Goal: Task Accomplishment & Management: Manage account settings

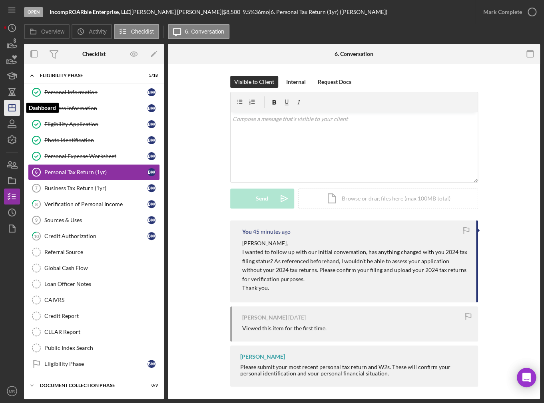
click at [15, 111] on icon "Icon/Dashboard" at bounding box center [12, 108] width 20 height 20
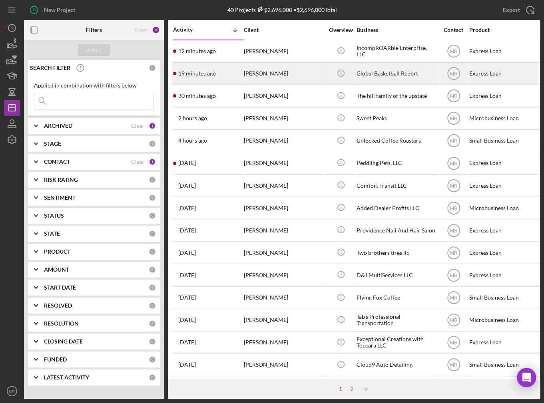
click at [223, 76] on div "19 minutes ago [PERSON_NAME]" at bounding box center [208, 73] width 70 height 21
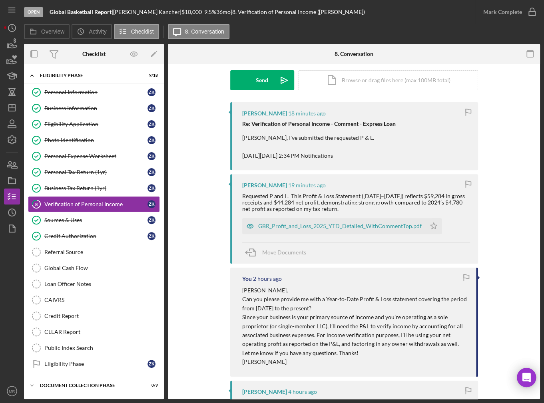
scroll to position [120, 0]
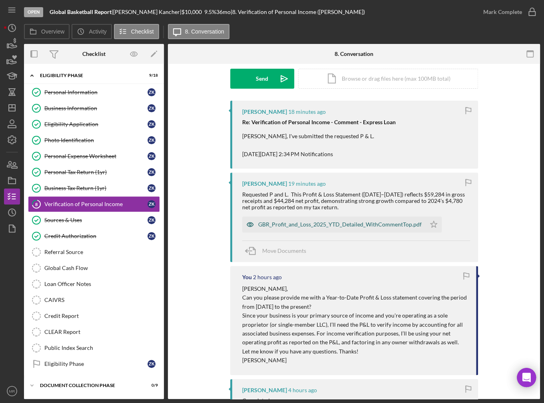
click at [338, 228] on div "GBR_Profit_and_Loss_2025_YTD_Detailed_WithCommentTop.pdf" at bounding box center [333, 225] width 183 height 16
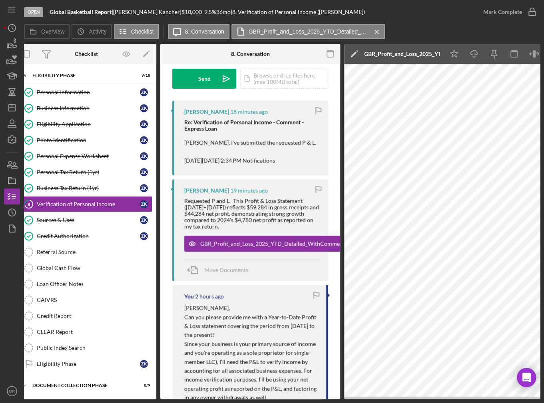
scroll to position [0, 8]
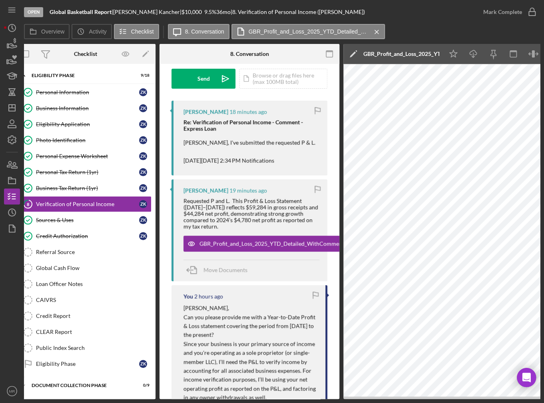
drag, startPoint x: 309, startPoint y: 397, endPoint x: 322, endPoint y: 396, distance: 13.2
click at [322, 396] on div "You 2 hours ago [PERSON_NAME], Can you please provide me with a Year-to-Date Pr…" at bounding box center [249, 357] width 156 height 145
drag, startPoint x: 321, startPoint y: 400, endPoint x: 340, endPoint y: 393, distance: 20.3
click at [340, 393] on div "Open Global Basketball Report | [PERSON_NAME] | $10,000 $10,000 9.5 % 36 mo | 8…" at bounding box center [272, 201] width 544 height 403
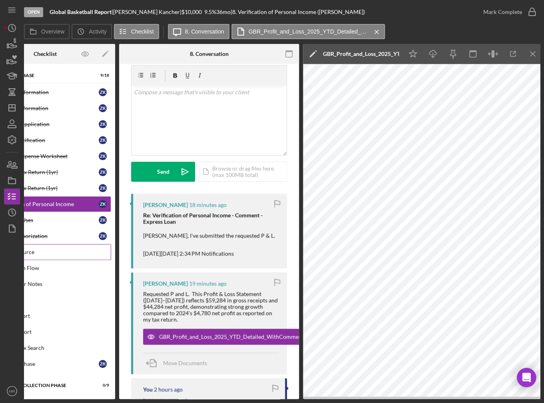
scroll to position [0, 0]
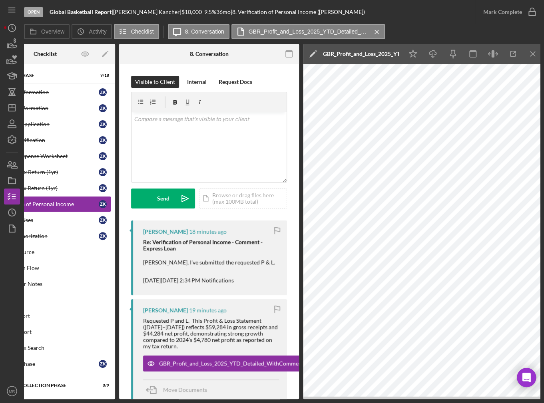
click at [215, 274] on p "[PERSON_NAME], I've submitted the requested P & L. [DATE][DATE] 2:34 PM Notific…" at bounding box center [211, 271] width 136 height 27
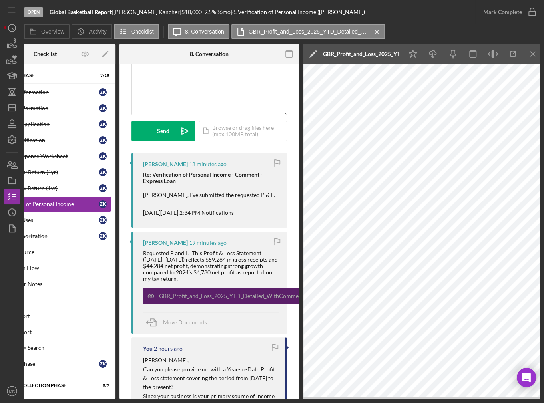
scroll to position [80, 0]
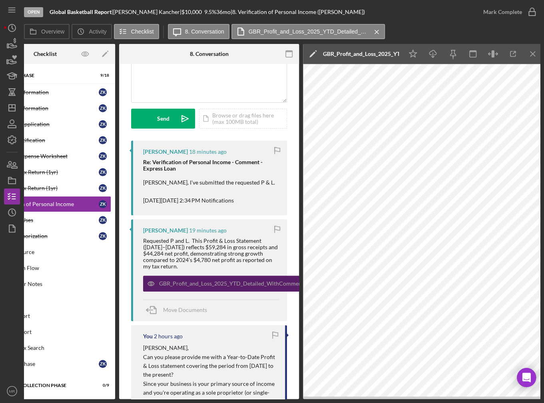
click at [203, 286] on div "GBR_Profit_and_Loss_2025_YTD_Detailed_WithCommentTop.pdf" at bounding box center [240, 283] width 163 height 6
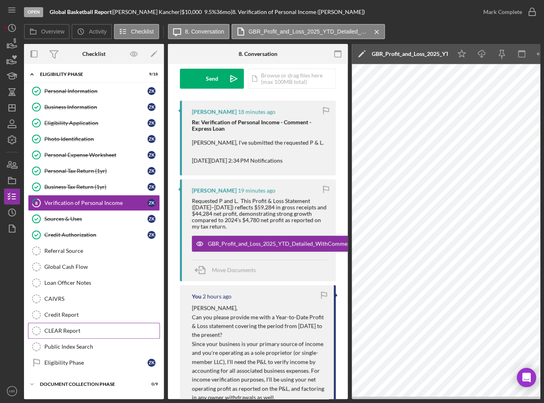
scroll to position [0, 0]
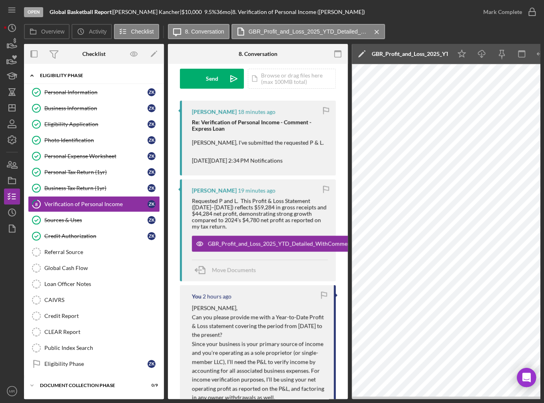
click at [65, 72] on div "Icon/Expander Eligibility Phase 9 / 18" at bounding box center [94, 76] width 140 height 16
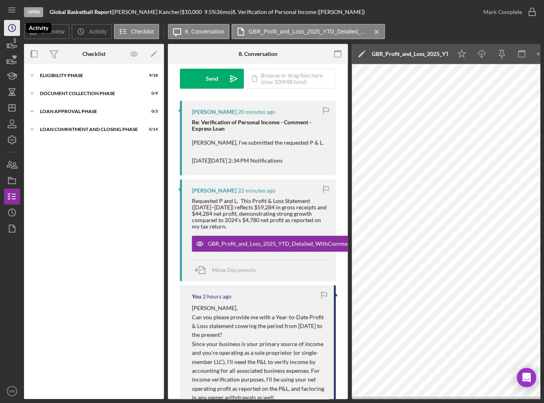
click at [9, 24] on icon "Icon/History" at bounding box center [12, 28] width 20 height 20
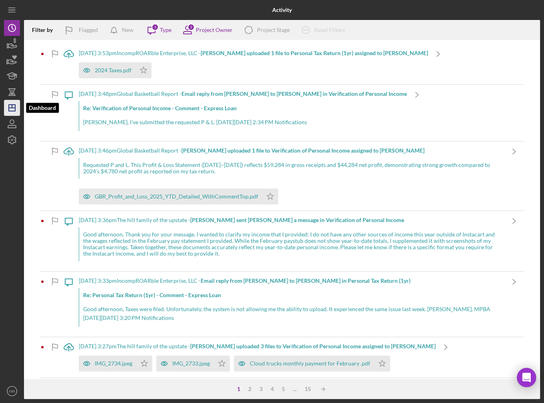
click at [18, 109] on icon "Icon/Dashboard" at bounding box center [12, 108] width 20 height 20
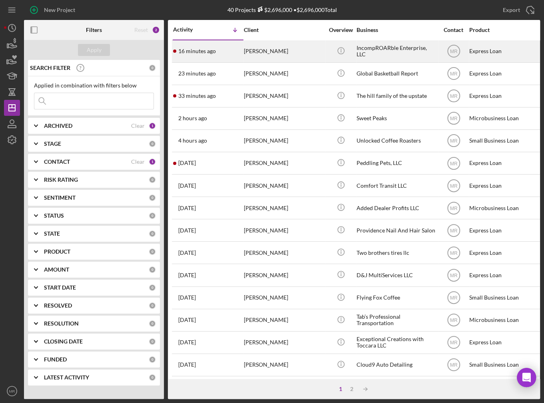
click at [213, 50] on time "16 minutes ago" at bounding box center [197, 51] width 38 height 6
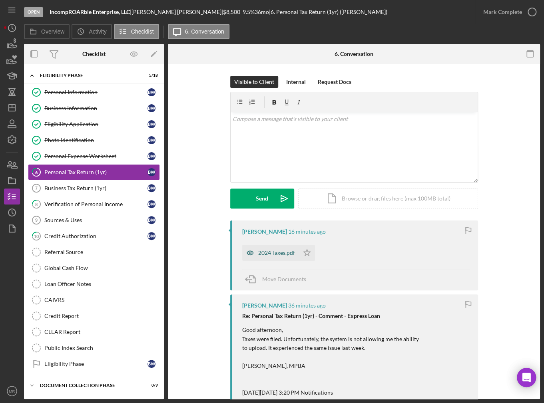
click at [265, 251] on div "2024 Taxes.pdf" at bounding box center [276, 253] width 37 height 6
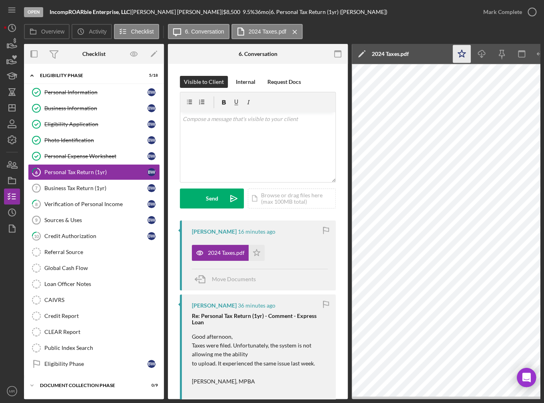
click at [459, 50] on icon "Icon/Star" at bounding box center [462, 54] width 18 height 18
click at [513, 12] on div "Mark Complete" at bounding box center [502, 12] width 39 height 16
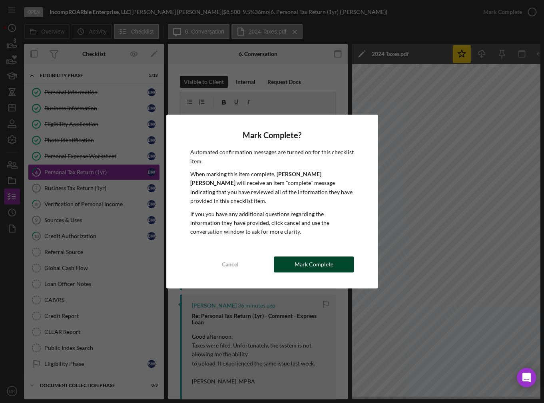
click at [320, 265] on div "Mark Complete" at bounding box center [313, 265] width 39 height 16
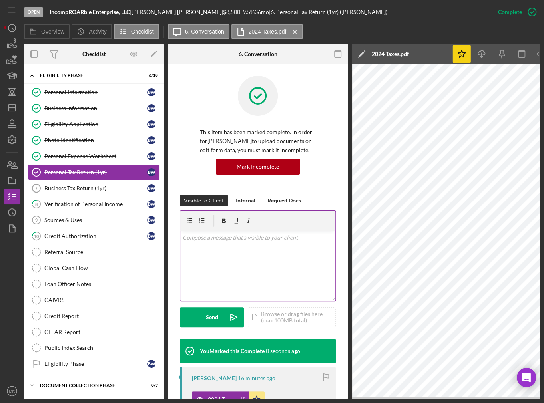
click at [241, 274] on div "v Color teal Color pink Remove color Add row above Add row below Add column bef…" at bounding box center [257, 266] width 155 height 70
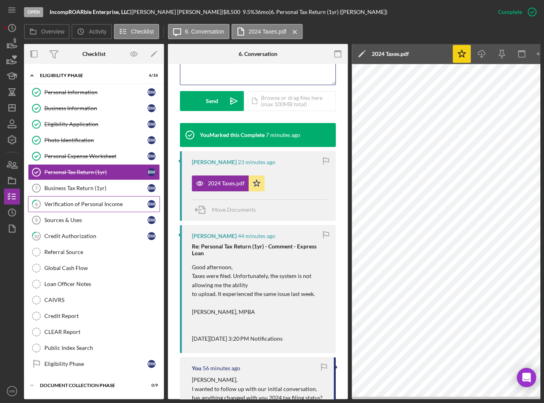
scroll to position [120, 0]
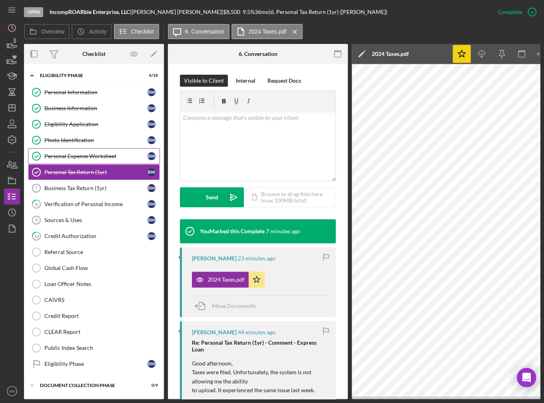
click at [78, 156] on div "Personal Expense Worksheet" at bounding box center [95, 156] width 103 height 6
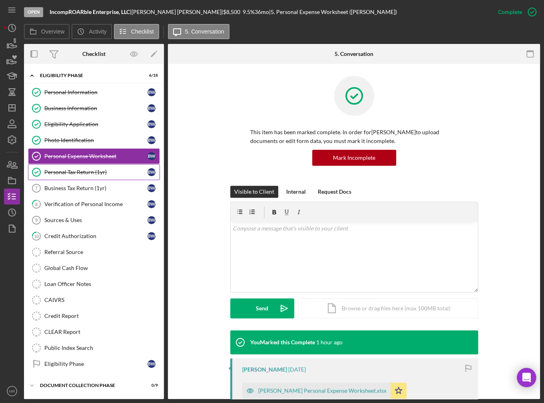
click at [78, 171] on div "Personal Tax Return (1yr)" at bounding box center [95, 172] width 103 height 6
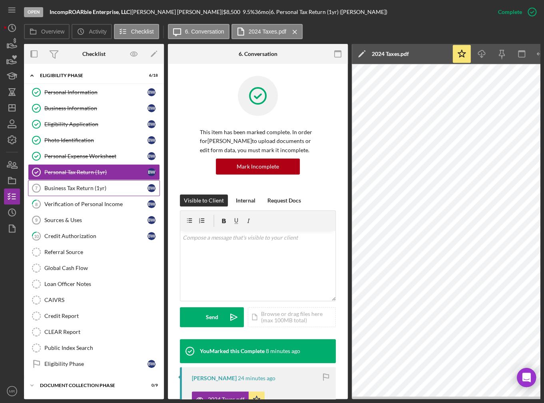
click at [78, 183] on link "Business Tax Return (1yr) 7 Business Tax Return (1yr) B W" at bounding box center [94, 188] width 132 height 16
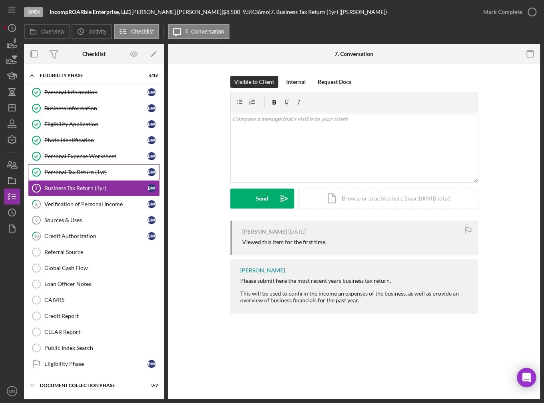
click at [87, 174] on div "Personal Tax Return (1yr)" at bounding box center [95, 172] width 103 height 6
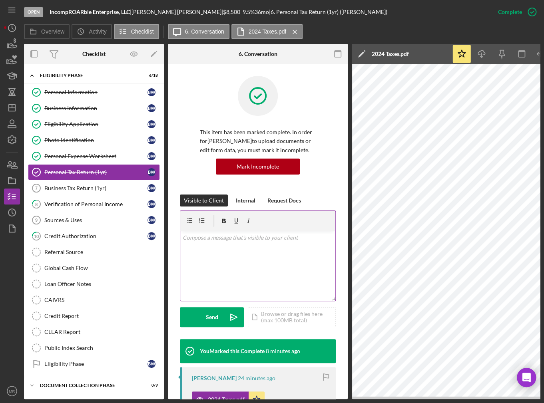
click at [245, 253] on div "v Color teal Color pink Remove color Add row above Add row below Add column bef…" at bounding box center [257, 266] width 155 height 70
click at [206, 329] on div "Visible to Client Internal Request Docs v Color teal Color pink Remove color Ad…" at bounding box center [258, 267] width 156 height 145
click at [95, 185] on div "Business Tax Return (1yr)" at bounding box center [95, 188] width 103 height 6
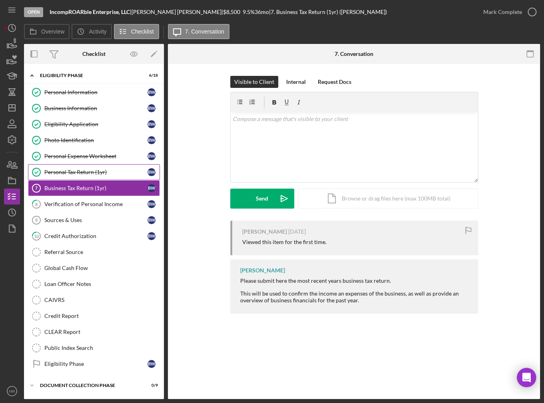
click at [88, 177] on link "Personal Tax Return (1yr) Personal Tax Return (1yr) B W" at bounding box center [94, 172] width 132 height 16
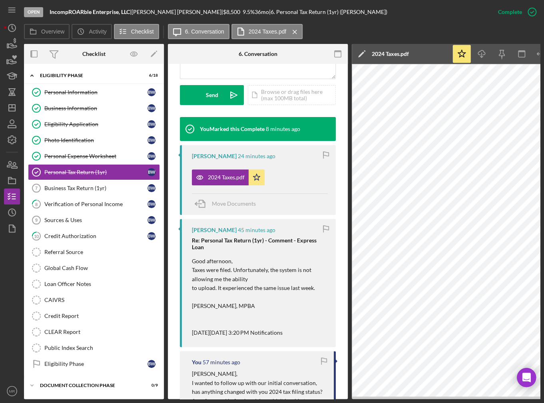
scroll to position [102, 0]
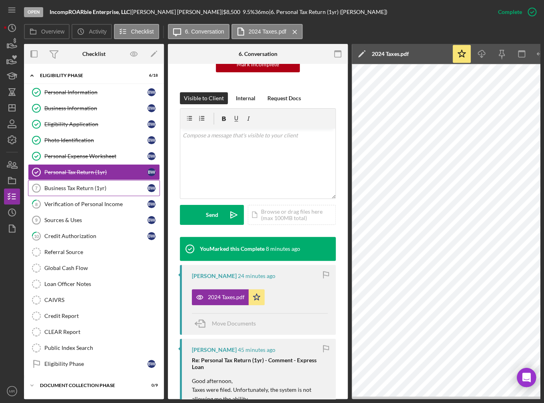
click at [85, 183] on link "Business Tax Return (1yr) 7 Business Tax Return (1yr) B W" at bounding box center [94, 188] width 132 height 16
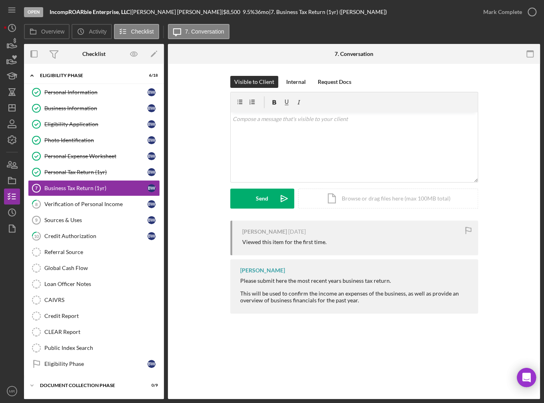
click at [506, 20] on div "Mark Complete" at bounding box center [507, 12] width 65 height 24
click at [534, 8] on icon "button" at bounding box center [532, 12] width 20 height 20
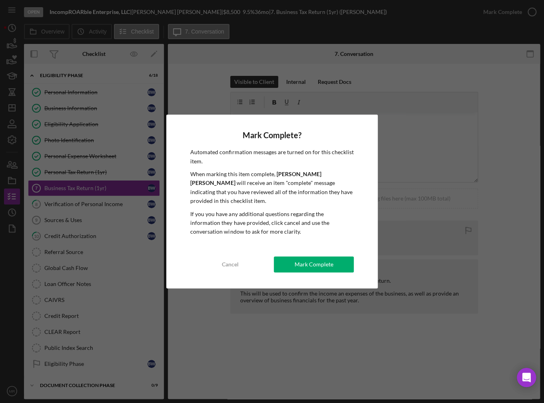
click at [335, 268] on div "Mark Complete? Automated confirmation messages are turned on for this checklist…" at bounding box center [271, 202] width 211 height 174
click at [312, 261] on div "Mark Complete" at bounding box center [313, 265] width 39 height 16
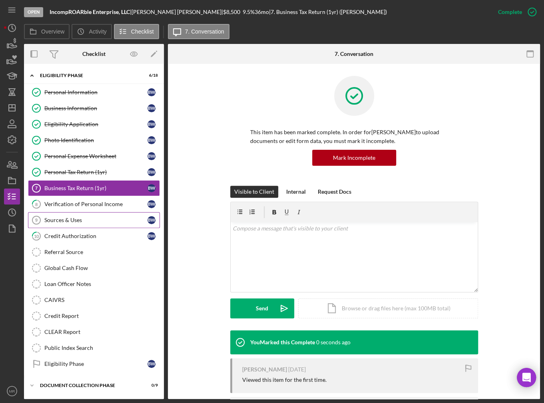
click at [125, 212] on link "Sources & Uses 9 Sources & Uses B W" at bounding box center [94, 220] width 132 height 16
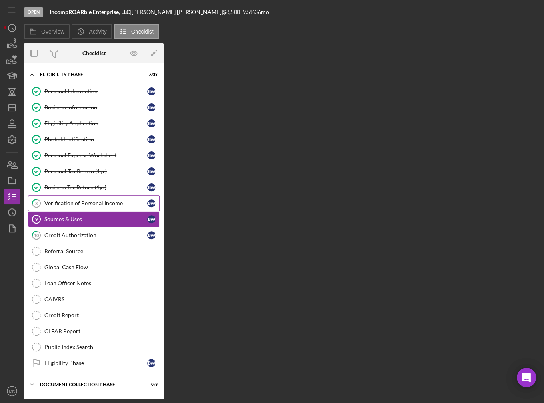
click at [123, 203] on div "Verification of Personal Income" at bounding box center [95, 203] width 103 height 6
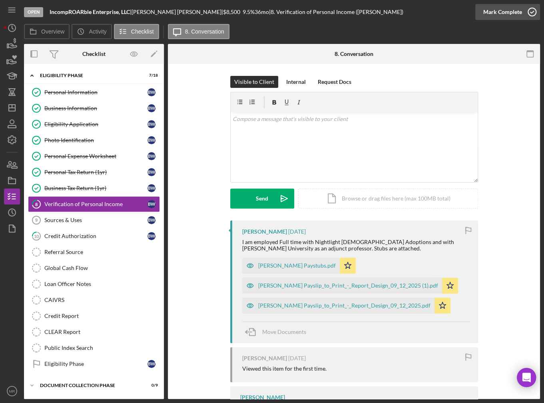
click at [513, 14] on div "Mark Complete" at bounding box center [502, 12] width 39 height 16
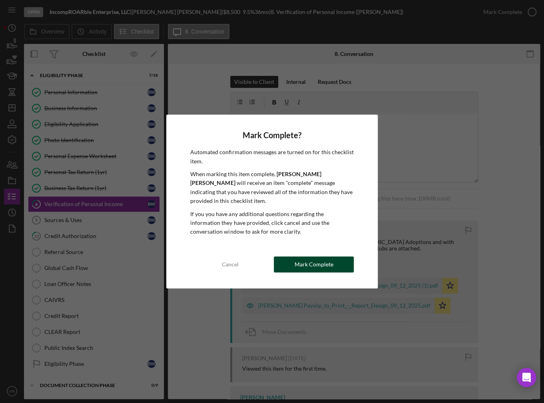
click at [324, 267] on div "Cancel Mark Complete" at bounding box center [271, 265] width 163 height 16
click at [316, 265] on div "Mark Complete" at bounding box center [313, 265] width 39 height 16
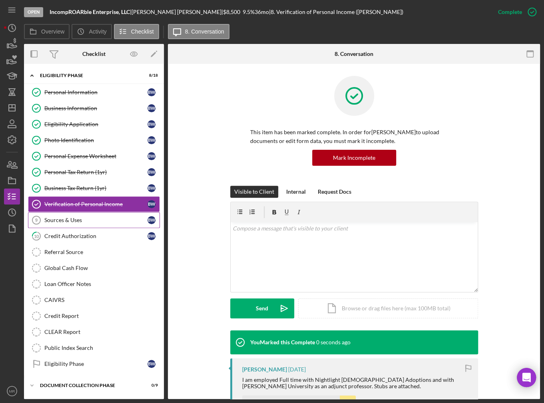
click at [115, 219] on div "Sources & Uses" at bounding box center [95, 220] width 103 height 6
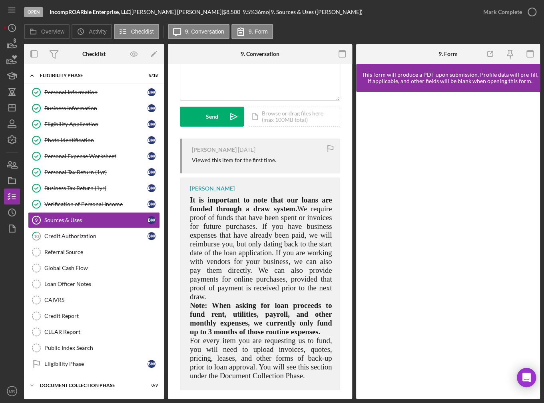
scroll to position [83, 0]
click at [109, 233] on div "Credit Authorization" at bounding box center [95, 236] width 103 height 6
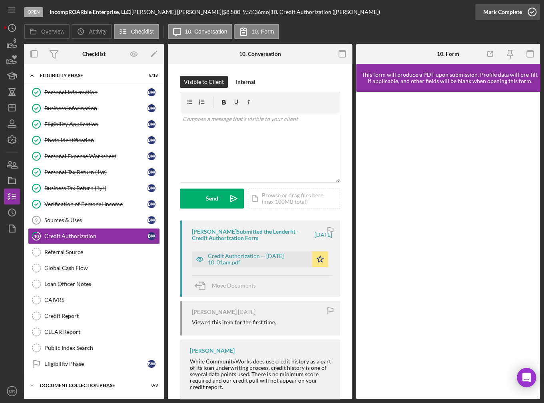
click at [489, 7] on div "Mark Complete" at bounding box center [502, 12] width 39 height 16
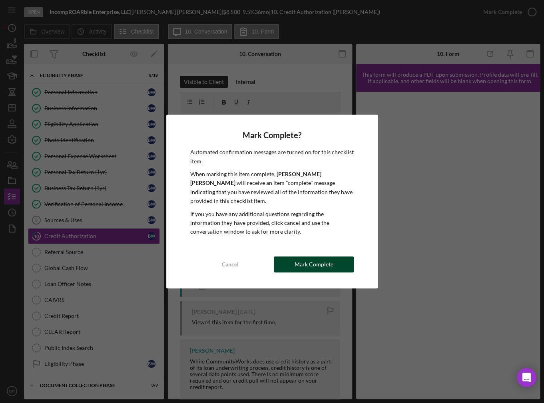
click at [321, 264] on div "Mark Complete" at bounding box center [313, 265] width 39 height 16
